Goal: Book appointment/travel/reservation

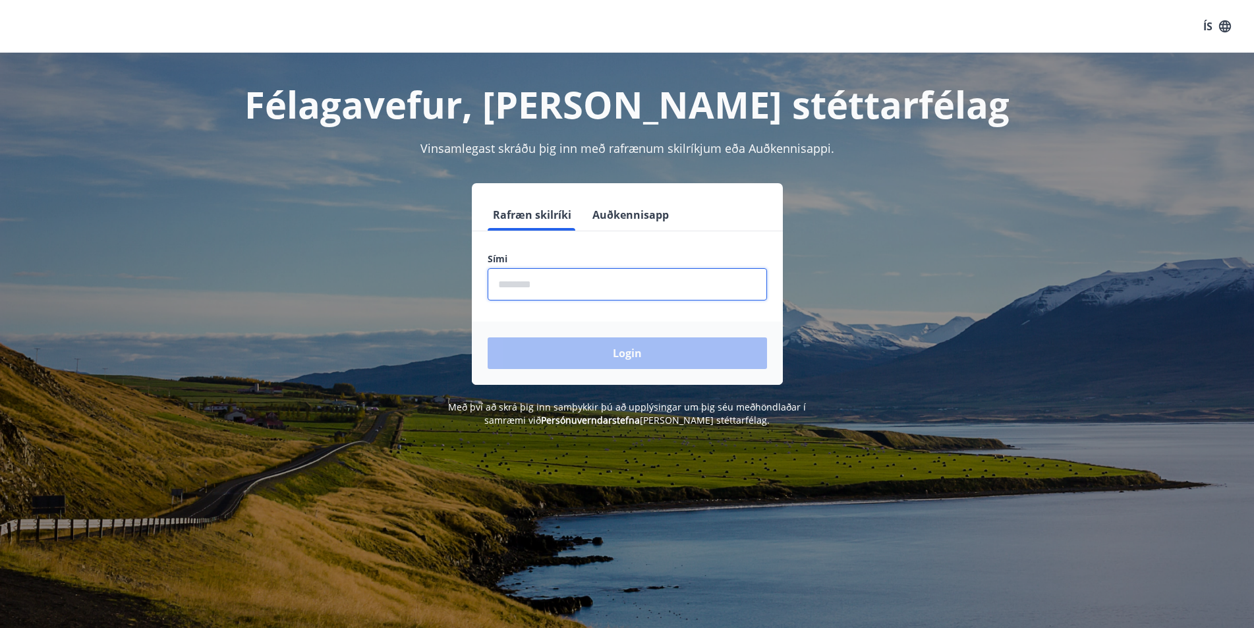
click at [595, 286] on input "phone" at bounding box center [627, 284] width 279 height 32
type input "********"
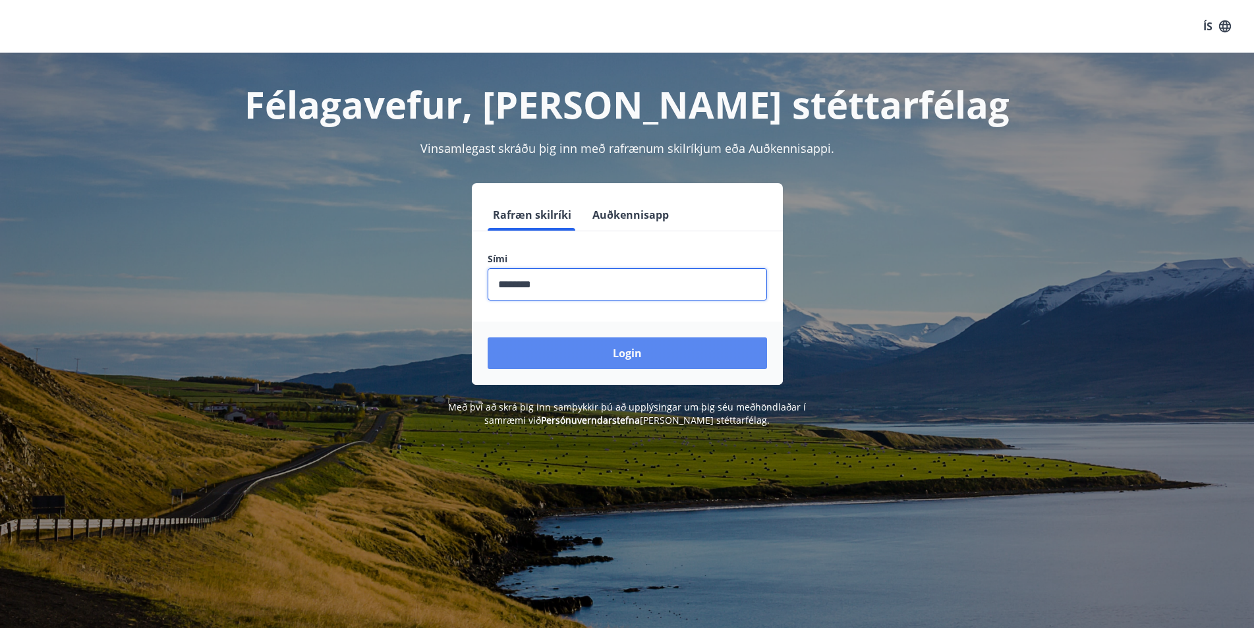
click at [686, 351] on button "Login" at bounding box center [627, 353] width 279 height 32
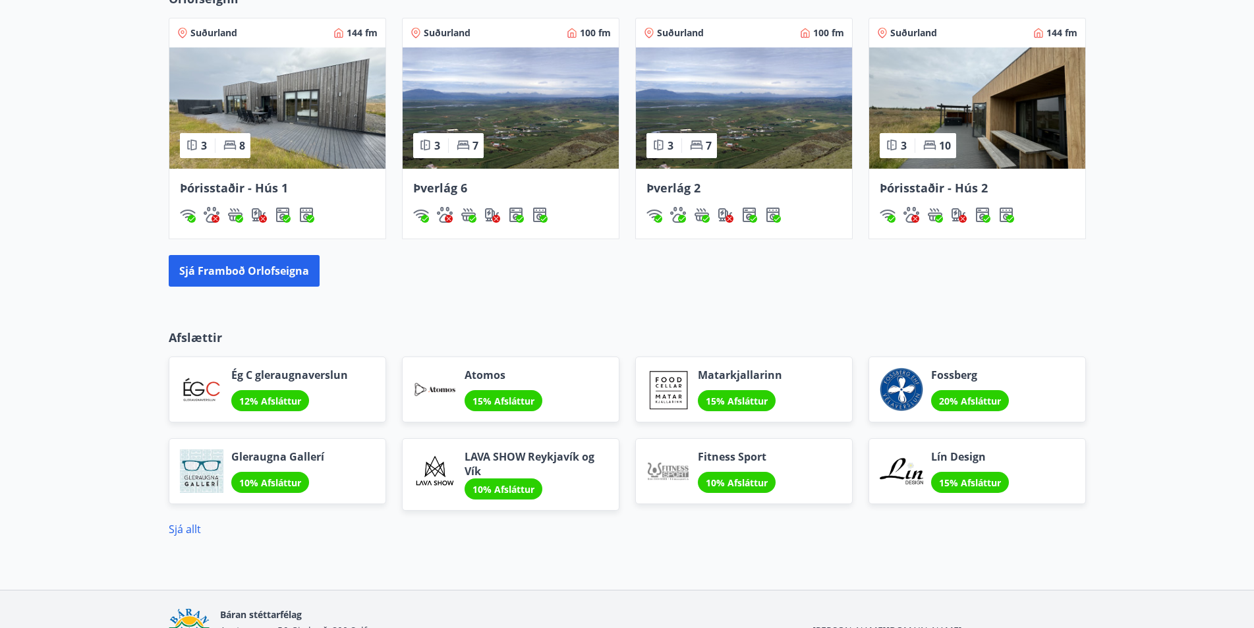
scroll to position [972, 0]
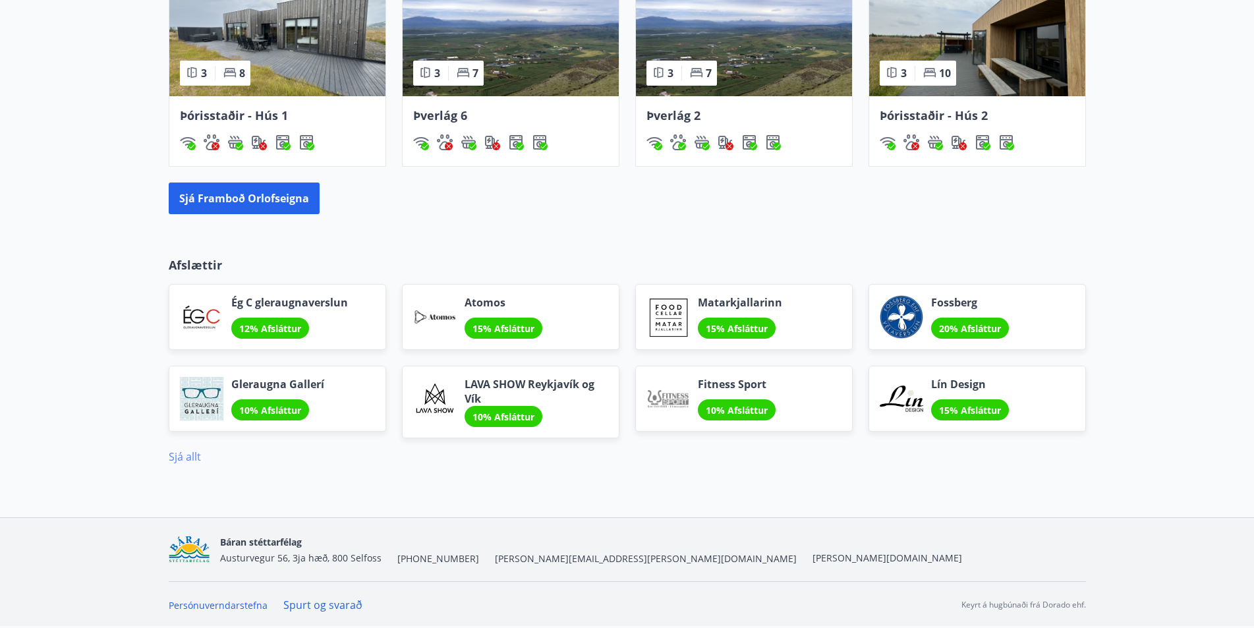
click at [200, 456] on div "Sjá allt" at bounding box center [628, 457] width 918 height 16
click at [194, 457] on link "Sjá allt" at bounding box center [185, 457] width 32 height 15
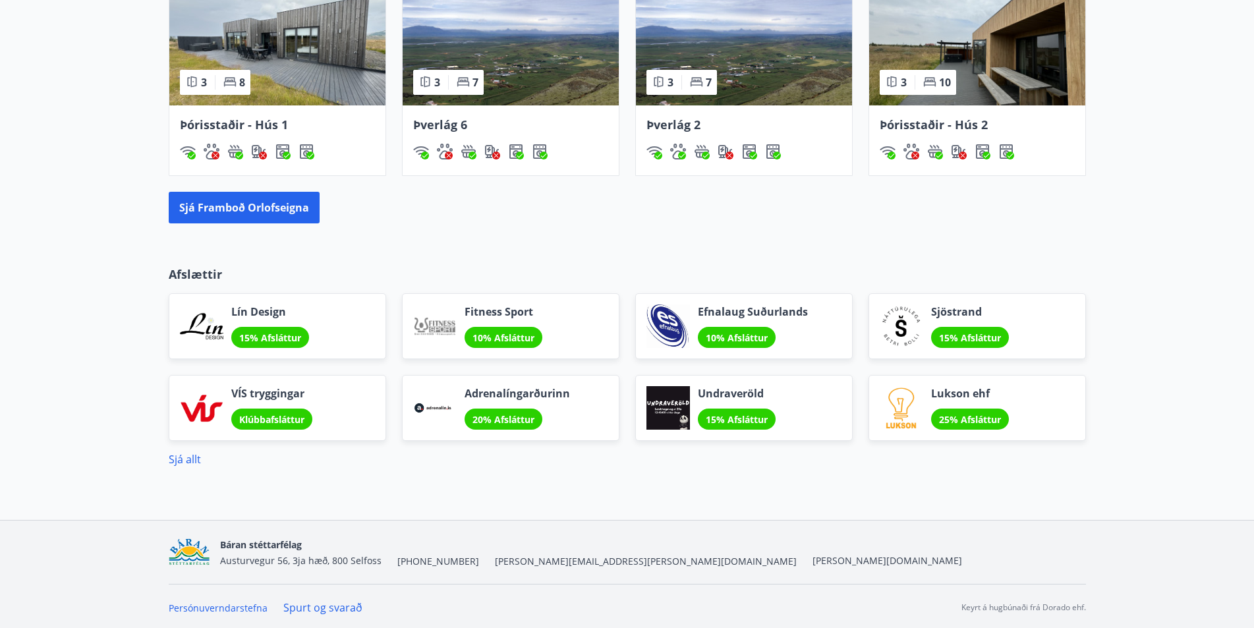
scroll to position [819, 0]
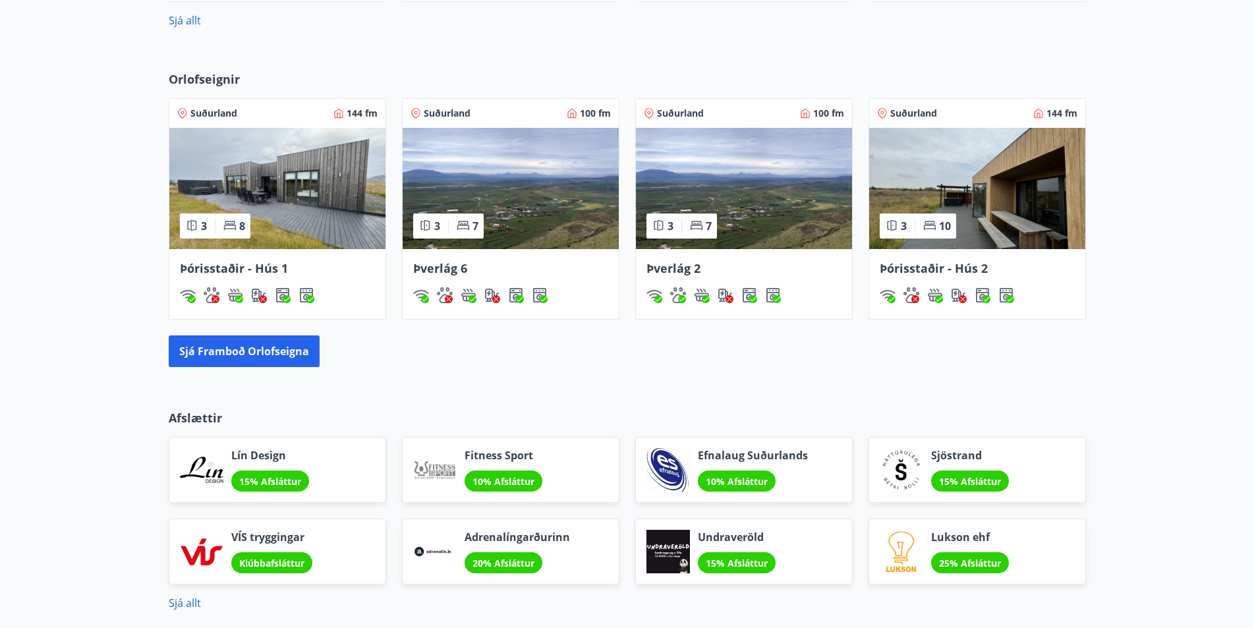
click at [311, 211] on img at bounding box center [277, 188] width 216 height 121
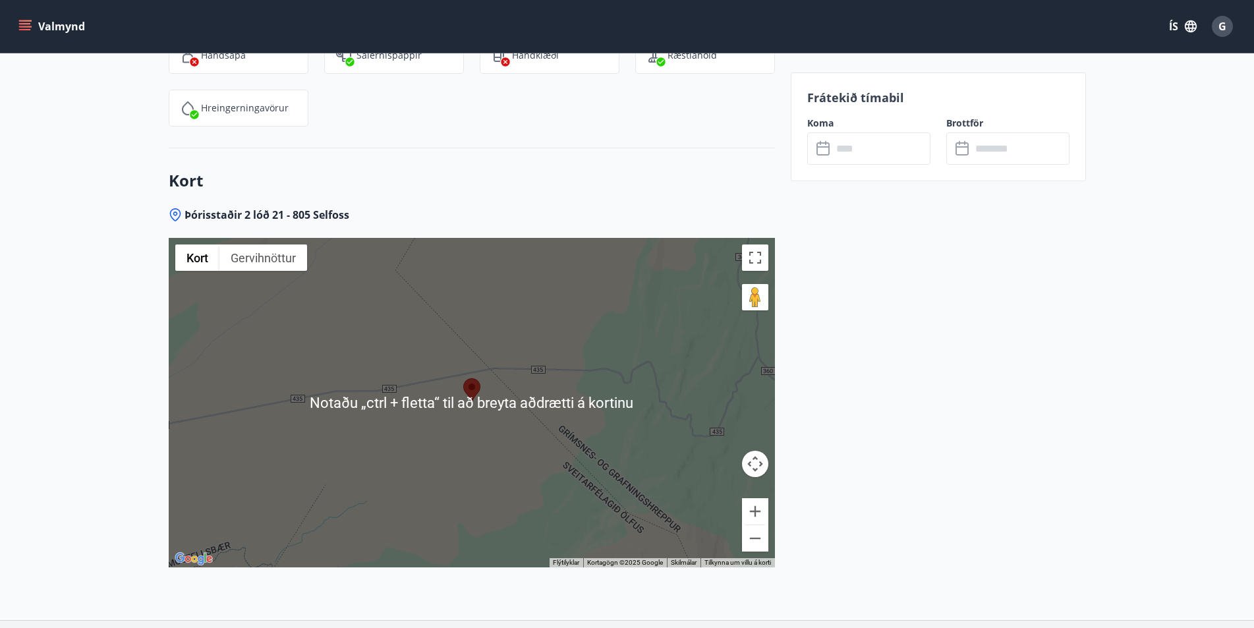
scroll to position [2900, 0]
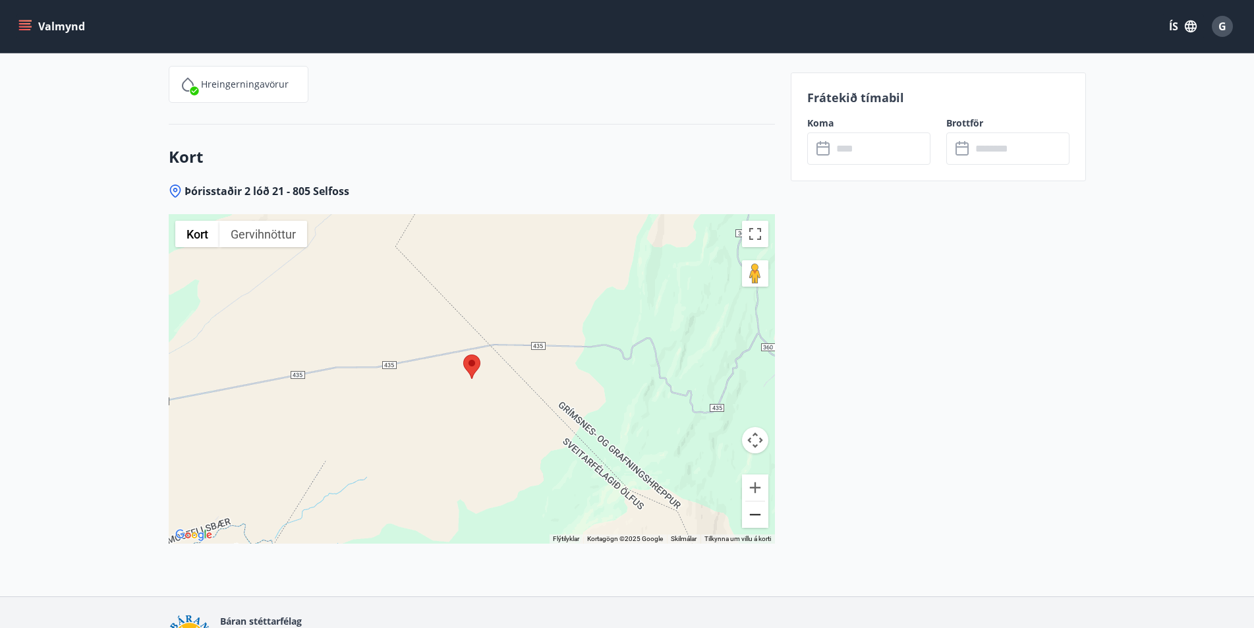
click at [751, 502] on button "Minnka" at bounding box center [755, 515] width 26 height 26
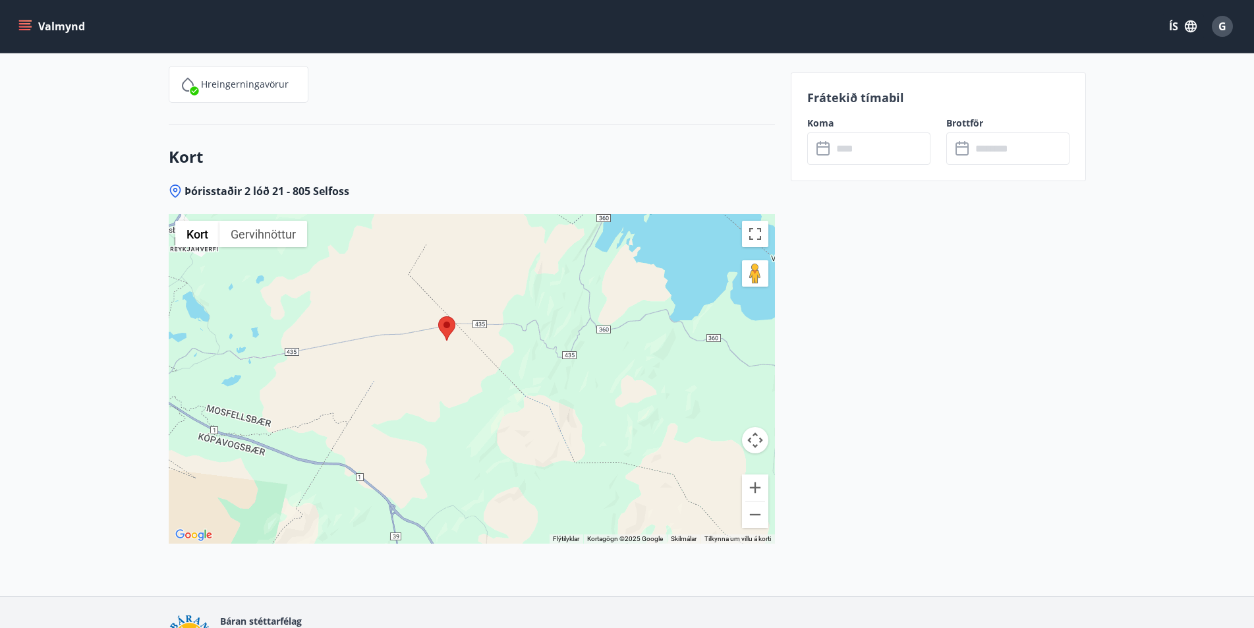
drag, startPoint x: 680, startPoint y: 437, endPoint x: 656, endPoint y: 399, distance: 45.0
click at [656, 399] on div at bounding box center [472, 379] width 606 height 330
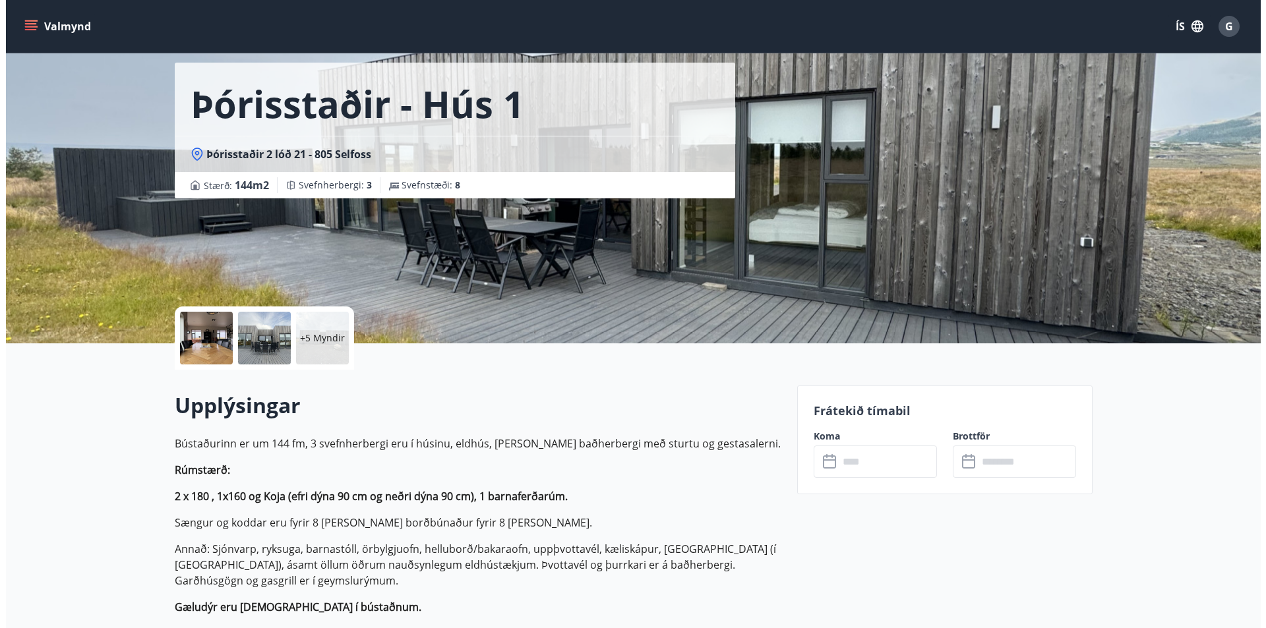
scroll to position [0, 0]
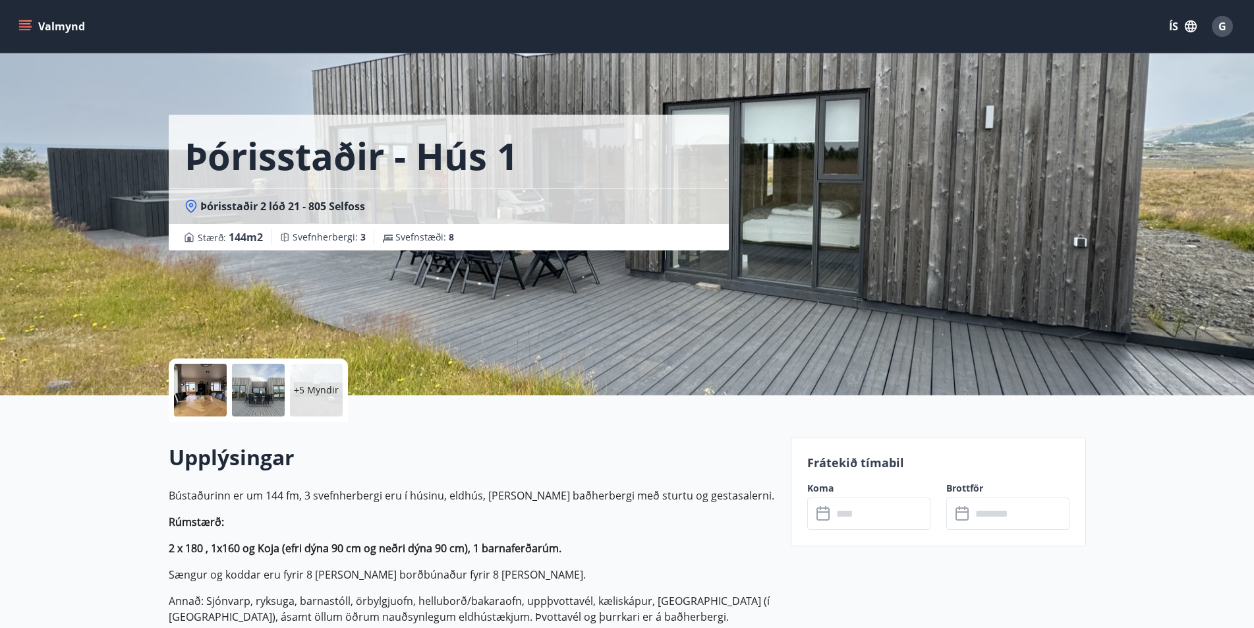
click at [298, 389] on p "+5 Myndir" at bounding box center [316, 390] width 45 height 13
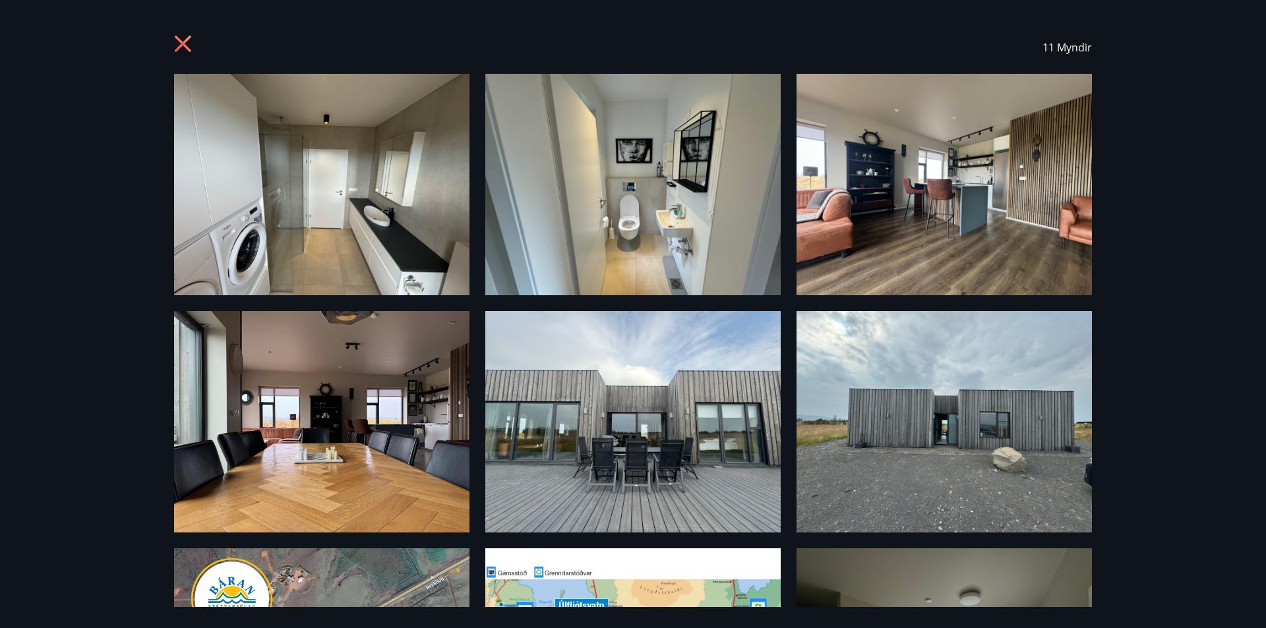
click at [189, 42] on icon at bounding box center [184, 45] width 21 height 21
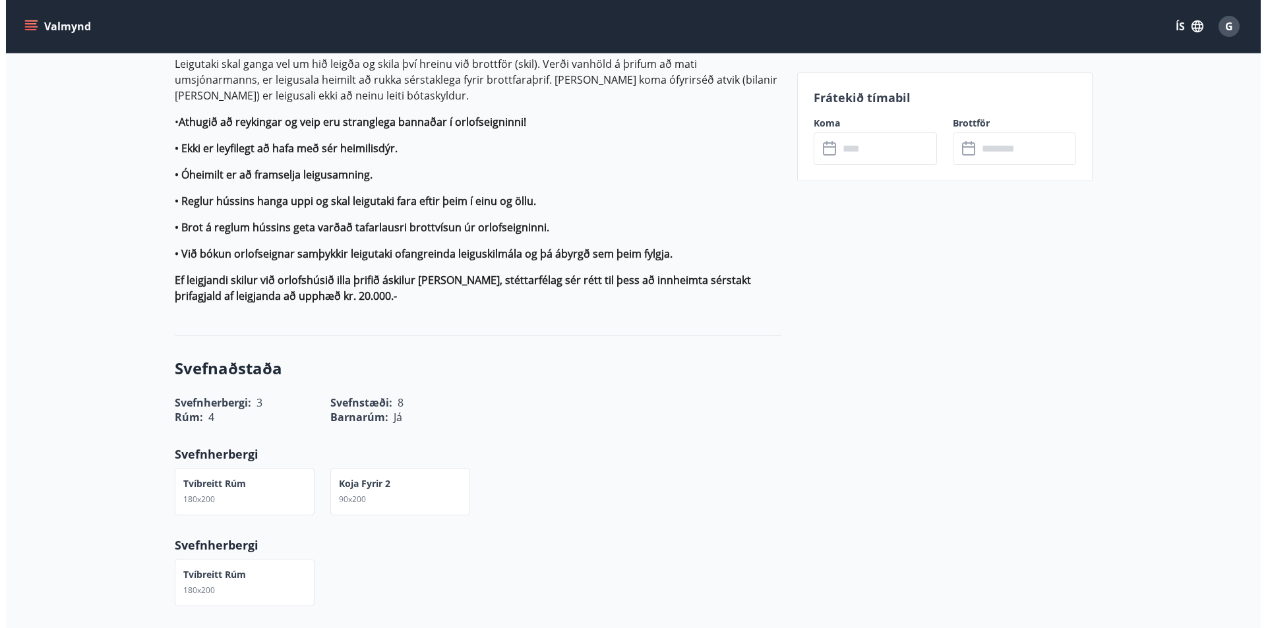
scroll to position [1316, 0]
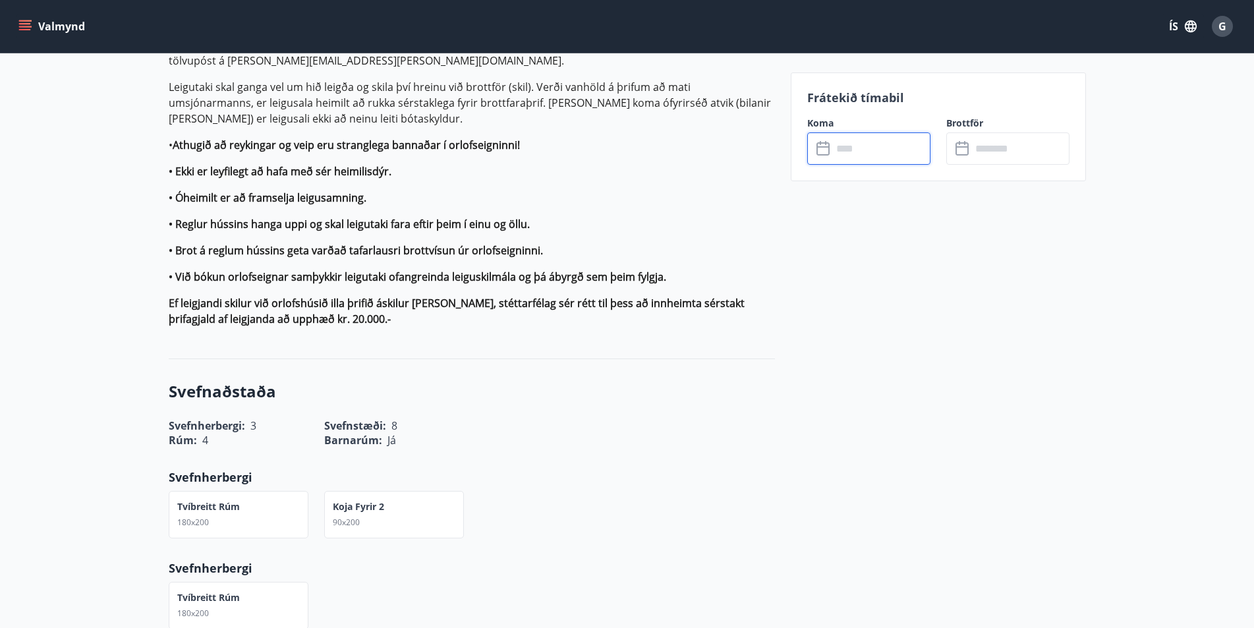
click at [877, 151] on input "text" at bounding box center [882, 148] width 98 height 32
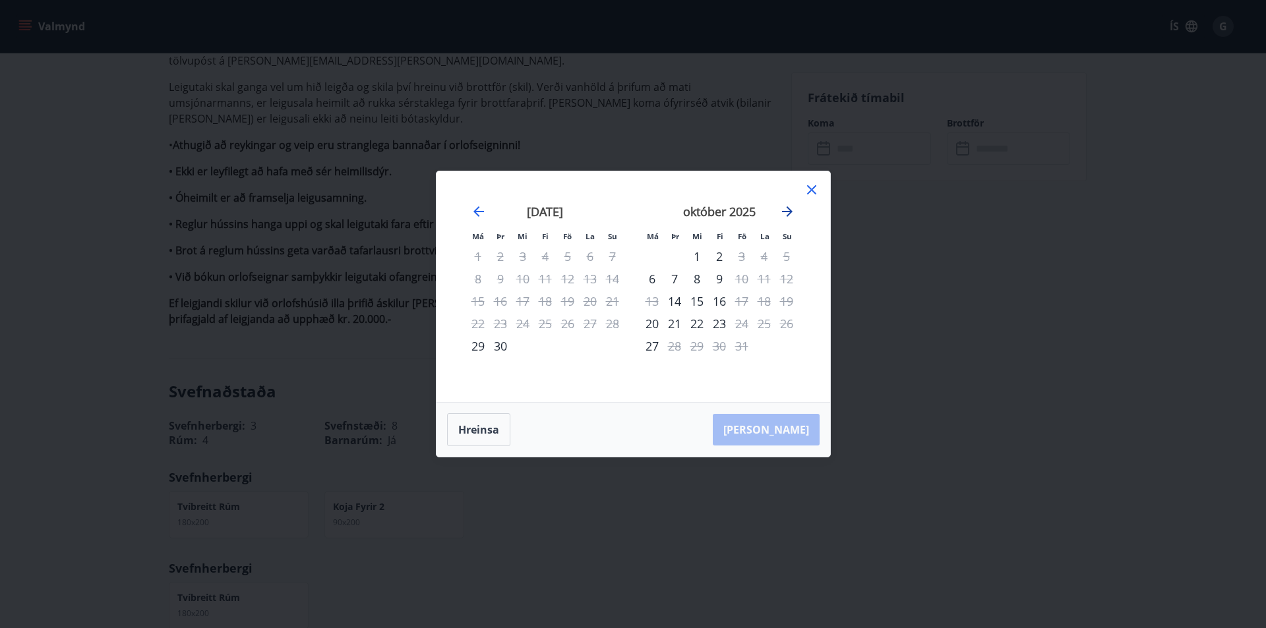
click at [787, 207] on icon "Move forward to switch to the next month." at bounding box center [787, 211] width 11 height 11
click at [789, 212] on icon "Move forward to switch to the next month." at bounding box center [787, 211] width 11 height 11
